Goal: Information Seeking & Learning: Check status

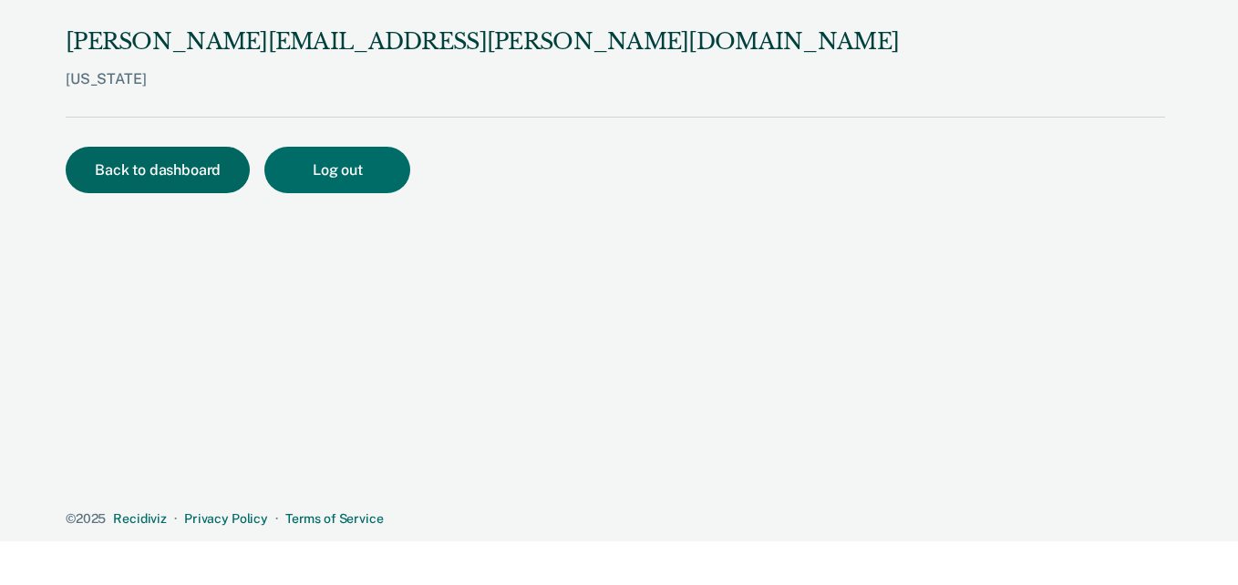
click at [180, 163] on button "Back to dashboard" at bounding box center [158, 170] width 184 height 46
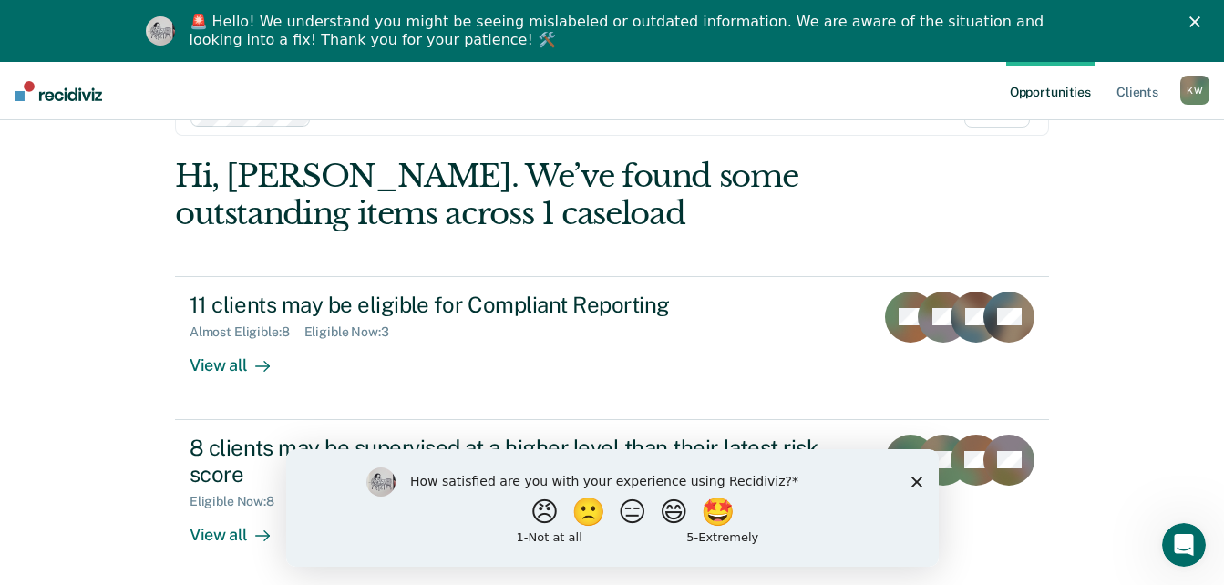
scroll to position [91, 0]
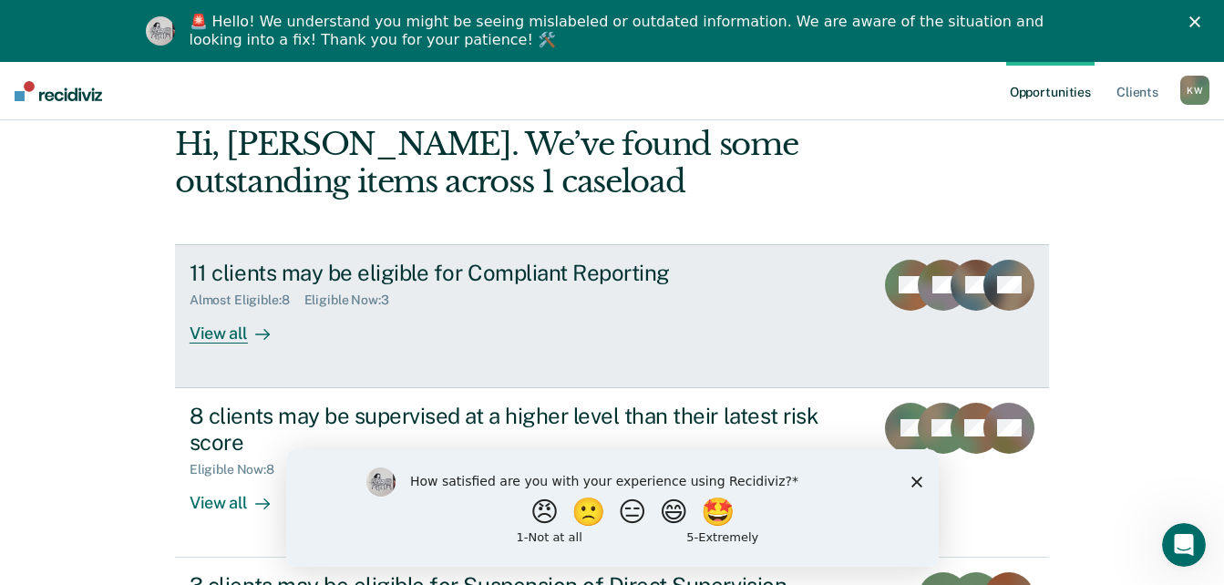
click at [205, 333] on div "View all" at bounding box center [241, 326] width 102 height 36
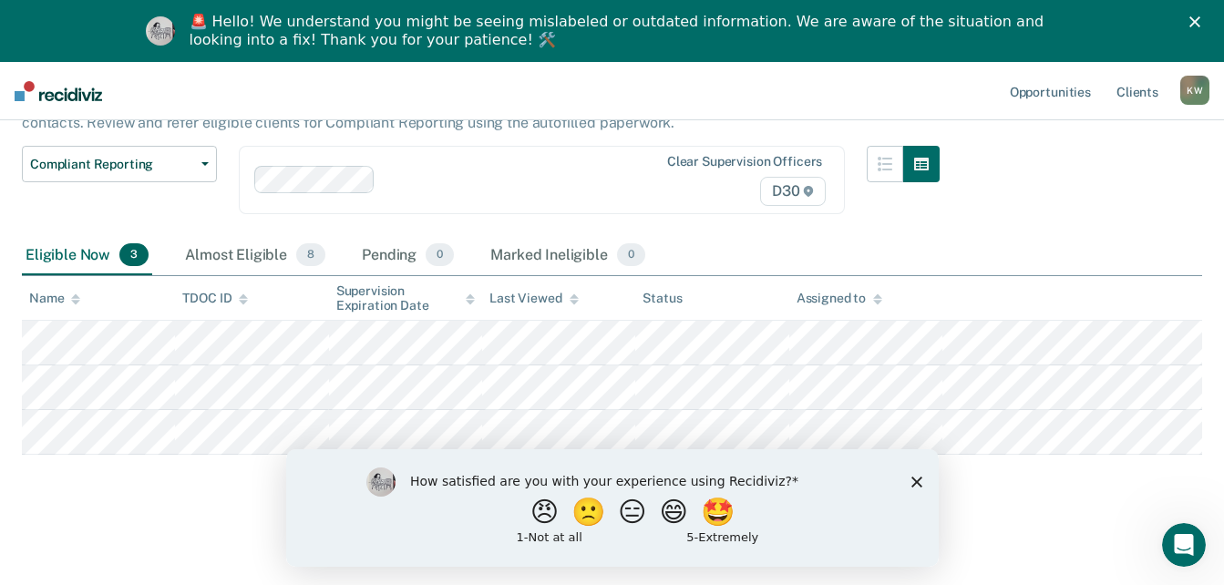
scroll to position [144, 0]
click at [242, 253] on div "Almost Eligible 8" at bounding box center [255, 255] width 148 height 40
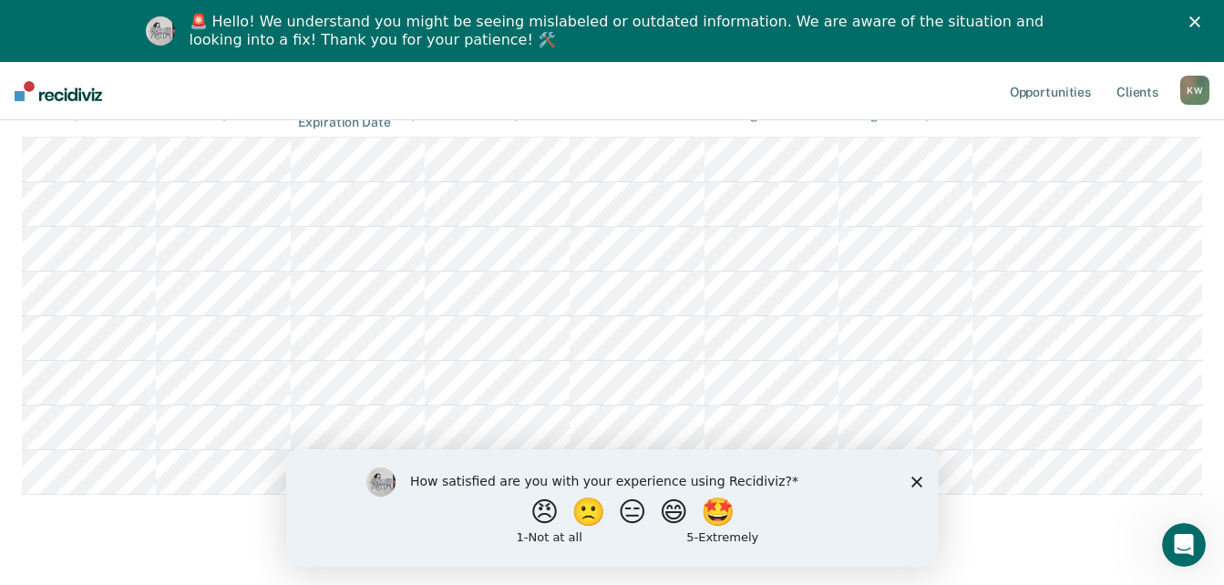
scroll to position [0, 0]
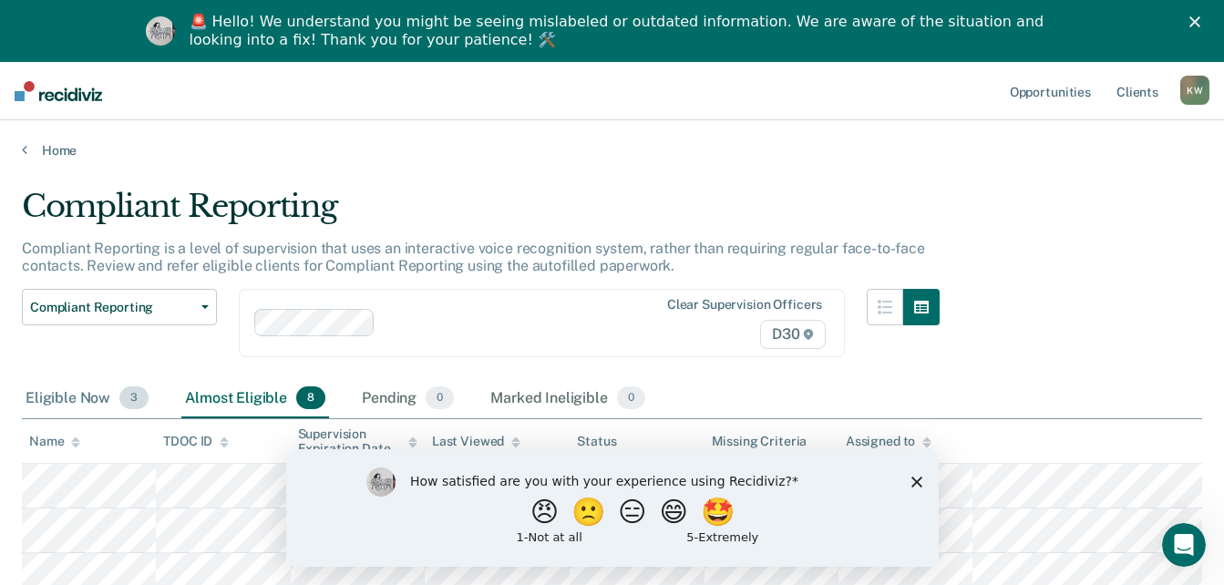
click at [49, 399] on div "Eligible Now 3" at bounding box center [87, 399] width 130 height 40
